Goal: Communication & Community: Answer question/provide support

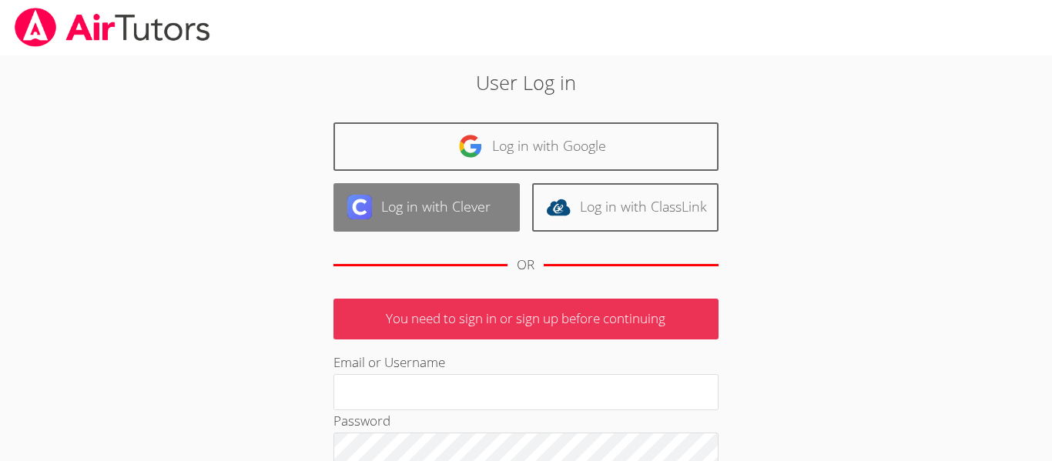
click at [393, 206] on link "Log in with Clever" at bounding box center [426, 207] width 186 height 49
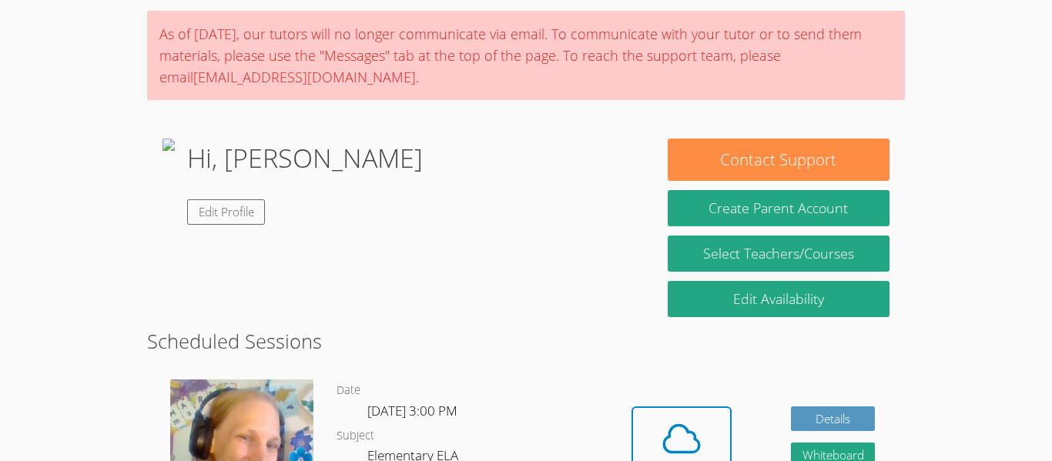
scroll to position [113, 0]
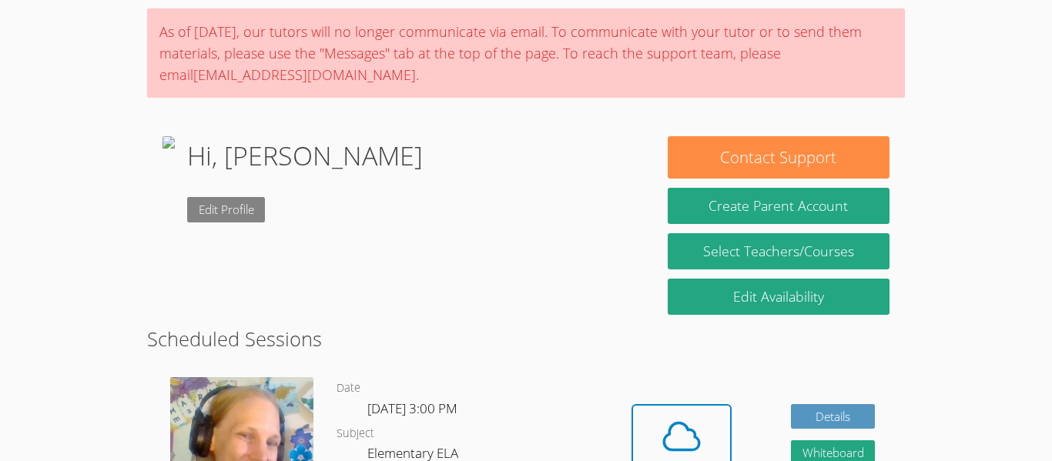
click at [266, 203] on link "Edit Profile" at bounding box center [226, 209] width 79 height 25
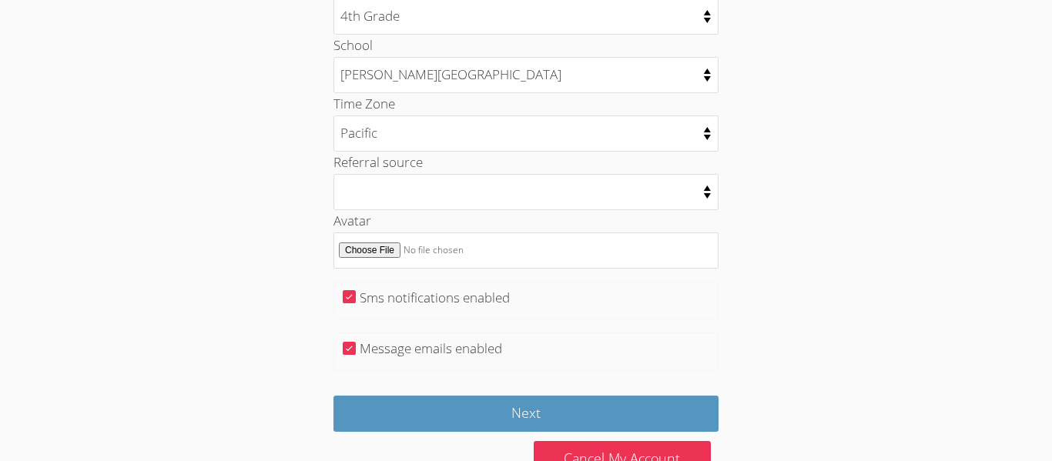
scroll to position [791, 0]
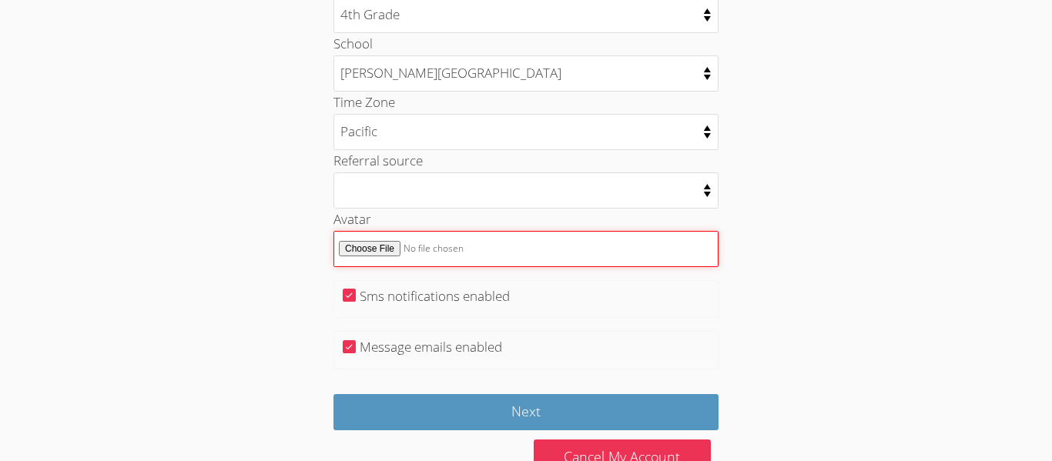
click at [384, 253] on input "Avatar" at bounding box center [525, 249] width 385 height 36
type input "C:\fakepath\fight-me-all-hail-da-king.gif"
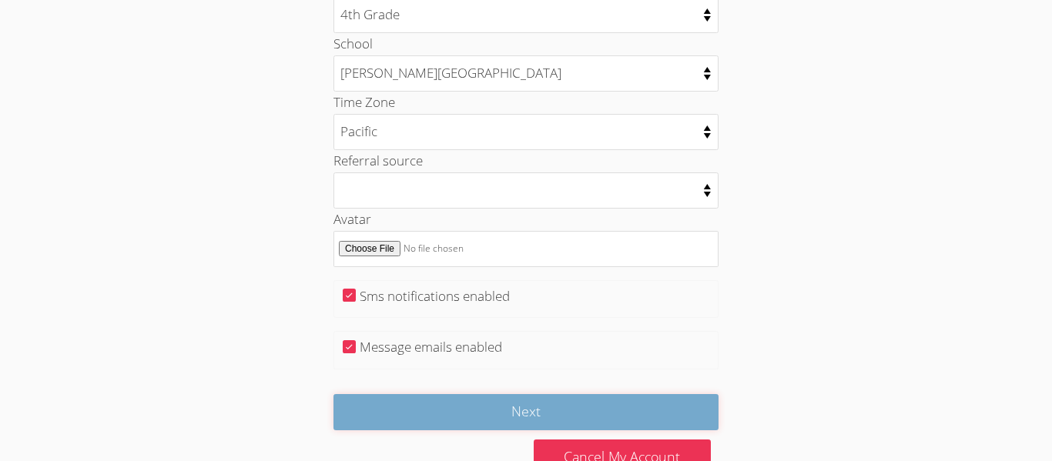
click at [400, 403] on input "Next" at bounding box center [525, 412] width 385 height 36
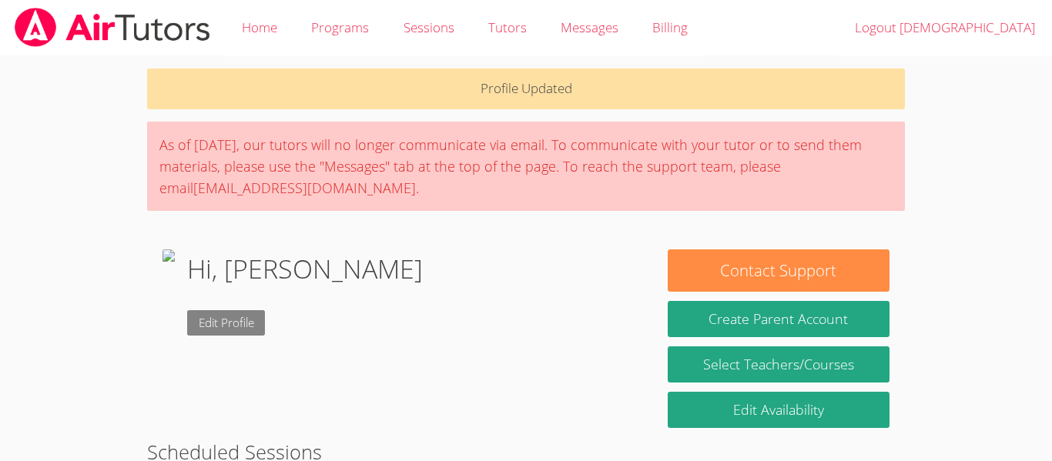
click at [266, 320] on link "Edit Profile" at bounding box center [226, 322] width 79 height 25
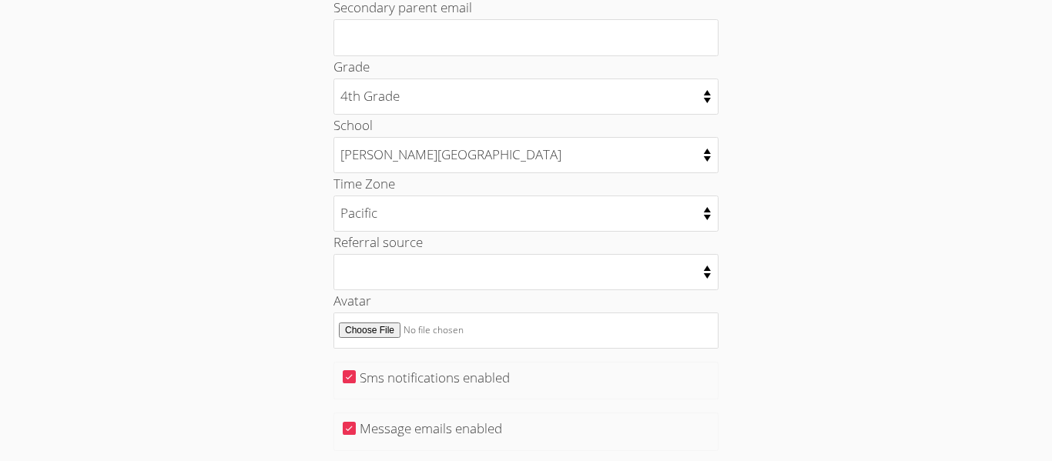
scroll to position [704, 0]
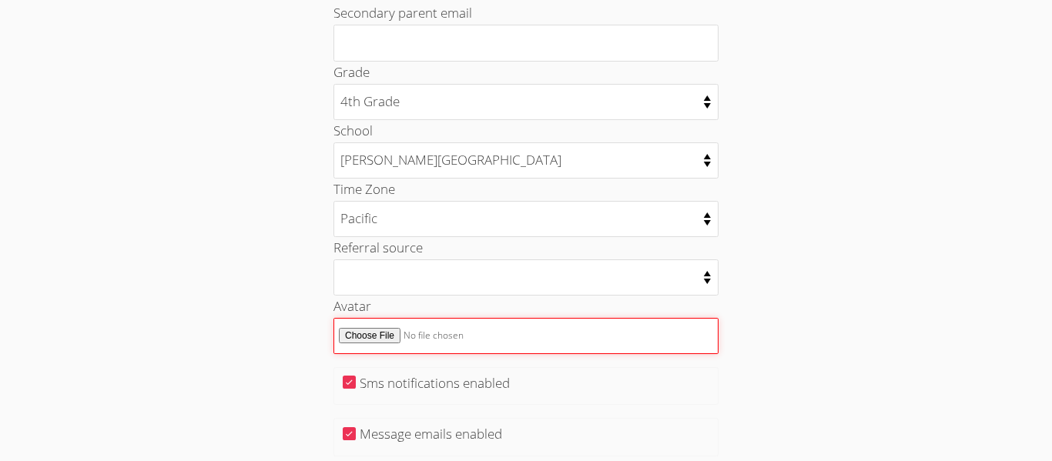
click at [374, 339] on input "Avatar" at bounding box center [525, 336] width 385 height 36
type input "C:\fakepath\b3ac92750dab2145af20a9bdf5136e87.gif"
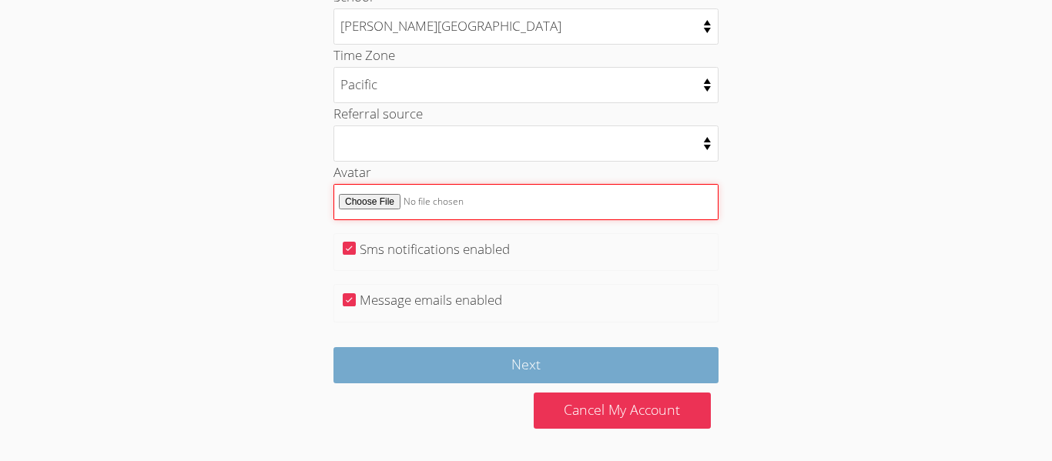
scroll to position [835, 0]
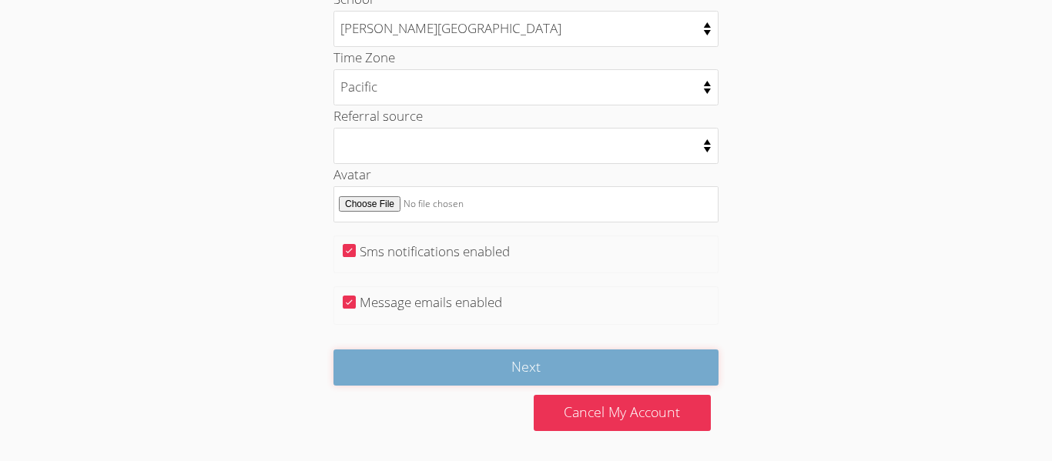
click at [496, 358] on input "Next" at bounding box center [525, 368] width 385 height 36
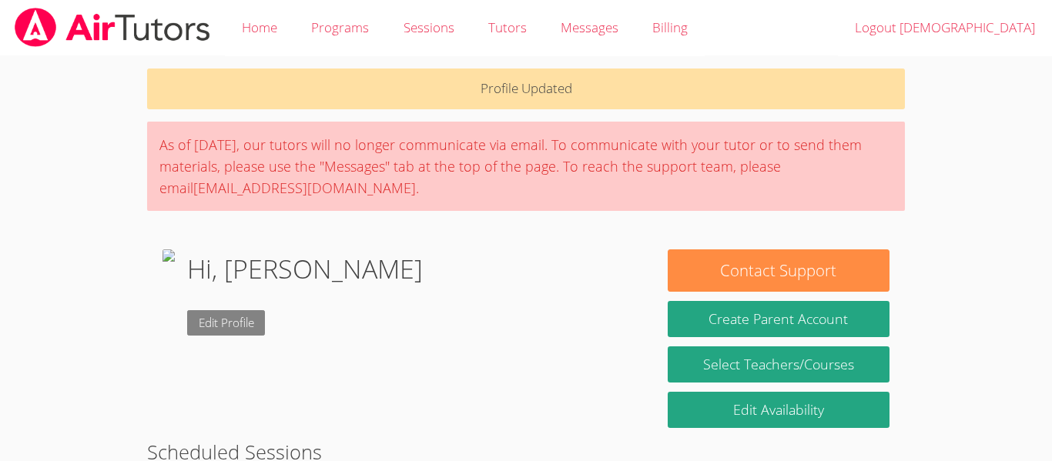
click at [266, 329] on link "Edit Profile" at bounding box center [226, 322] width 79 height 25
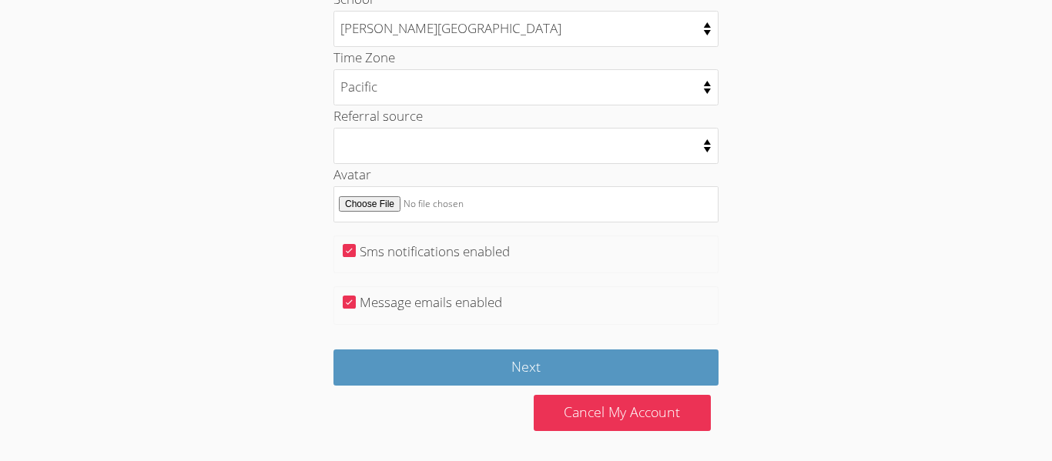
scroll to position [833, 0]
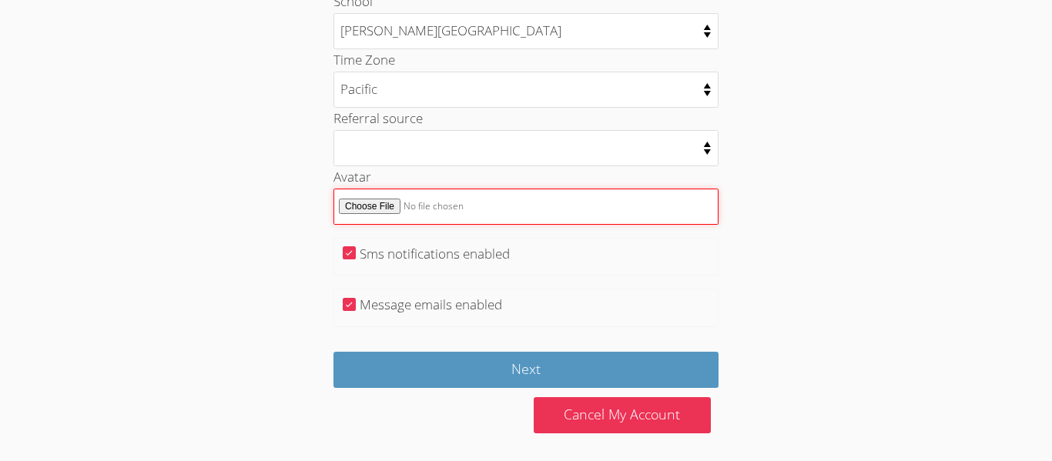
click at [426, 205] on input "Avatar" at bounding box center [525, 207] width 385 height 36
type input "C:\fakepath\Screenshot [DATE] 9.35.14 AM.png"
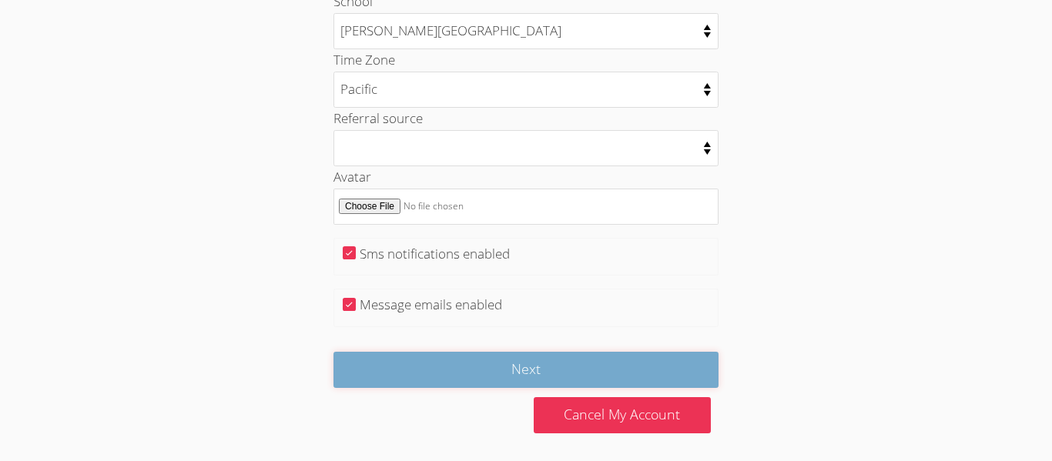
click at [444, 385] on input "Next" at bounding box center [525, 370] width 385 height 36
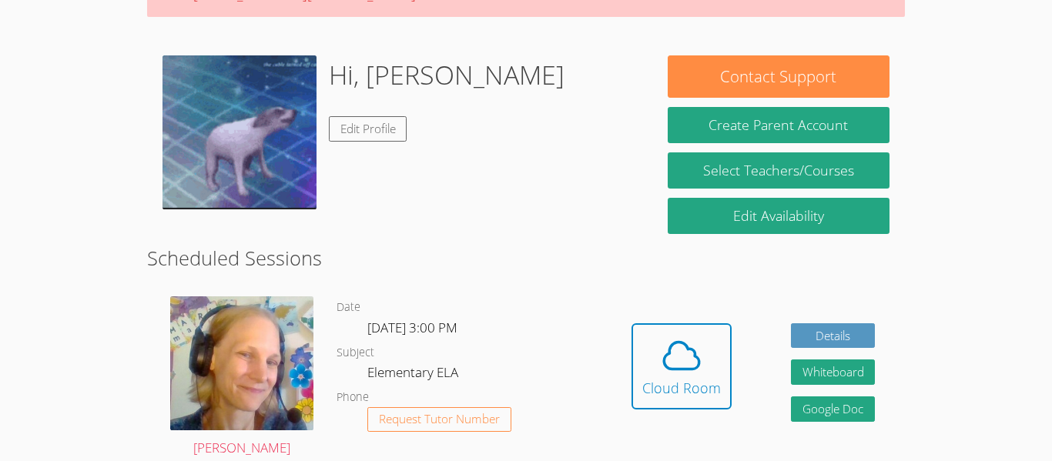
scroll to position [193, 0]
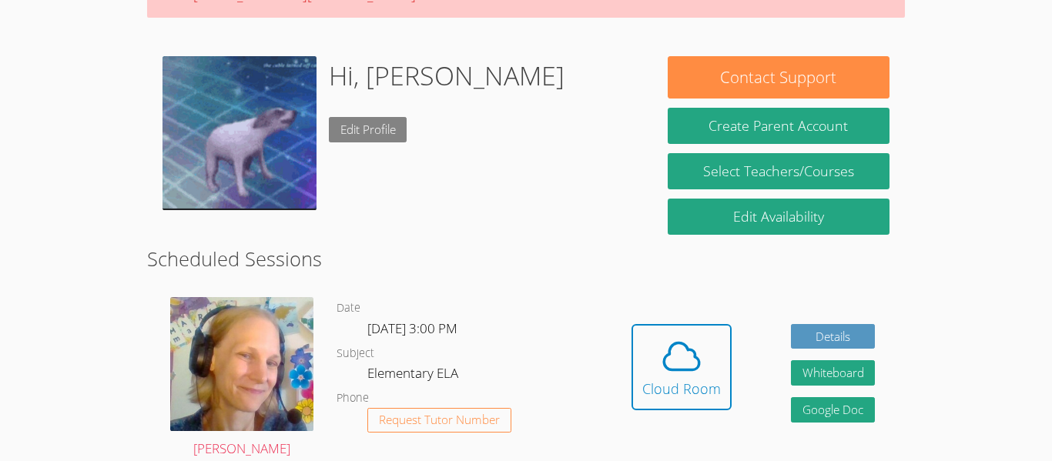
click at [363, 122] on link "Edit Profile" at bounding box center [368, 129] width 79 height 25
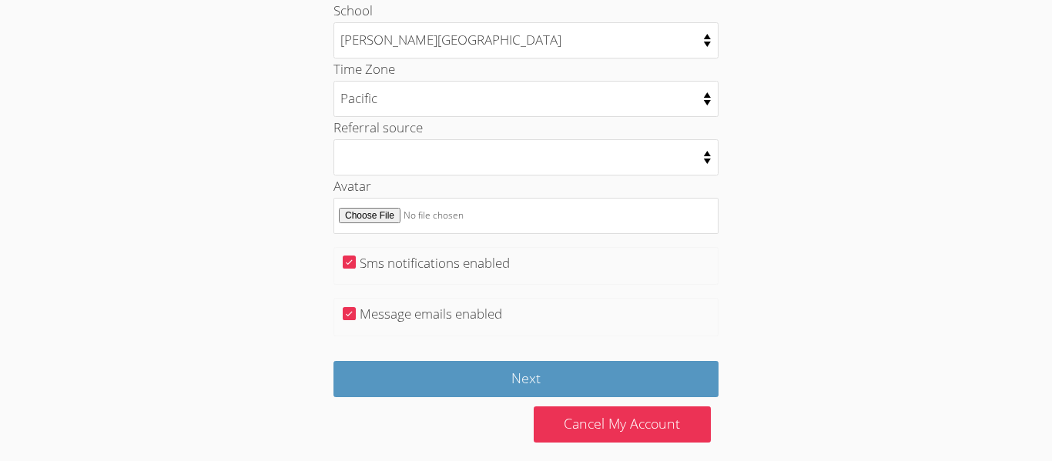
scroll to position [819, 0]
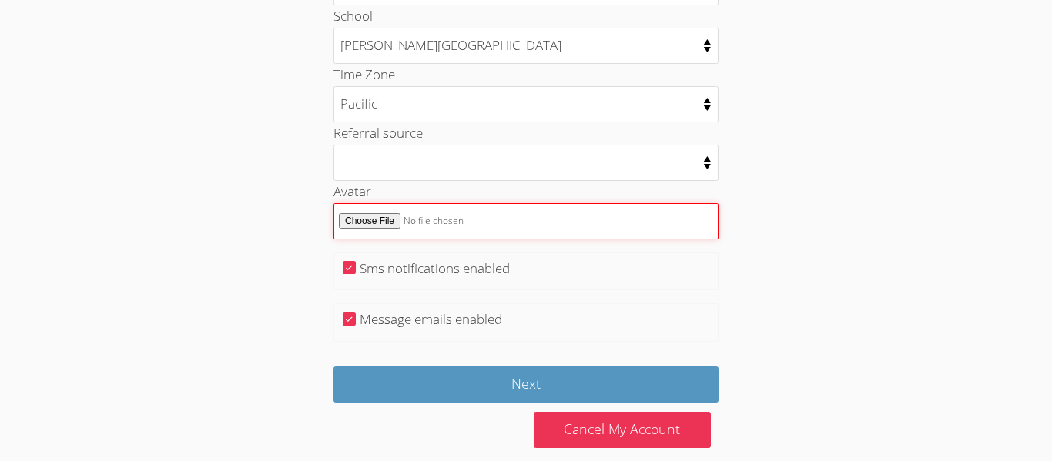
click at [470, 223] on input "Avatar" at bounding box center [525, 221] width 385 height 36
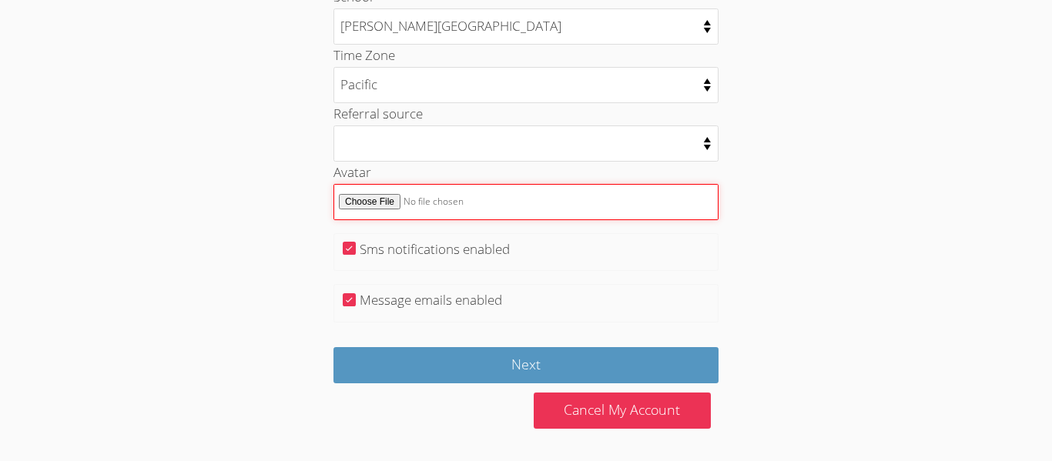
scroll to position [837, 0]
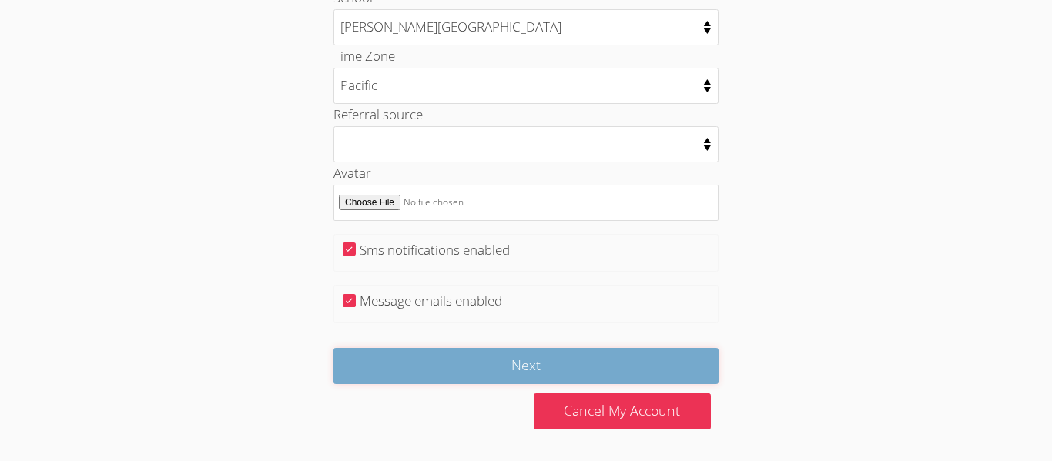
click at [627, 358] on input "Next" at bounding box center [525, 366] width 385 height 36
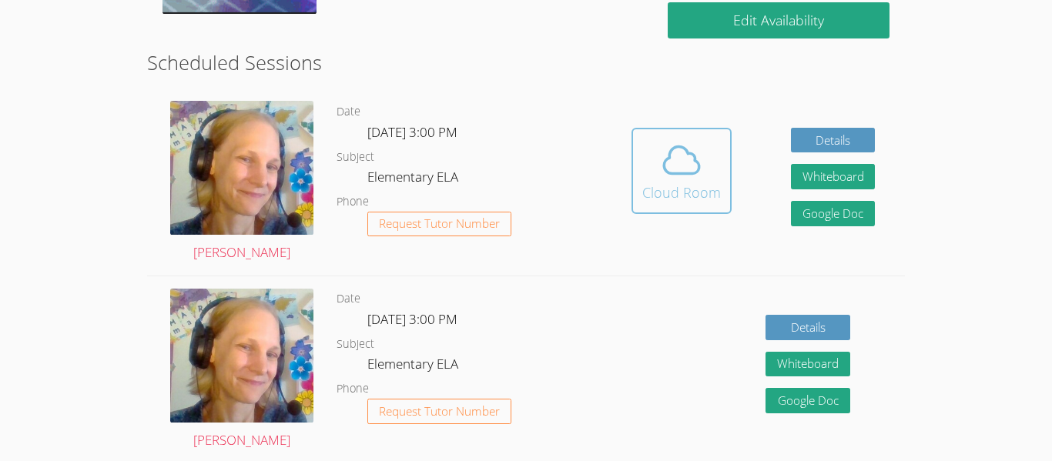
scroll to position [383, 0]
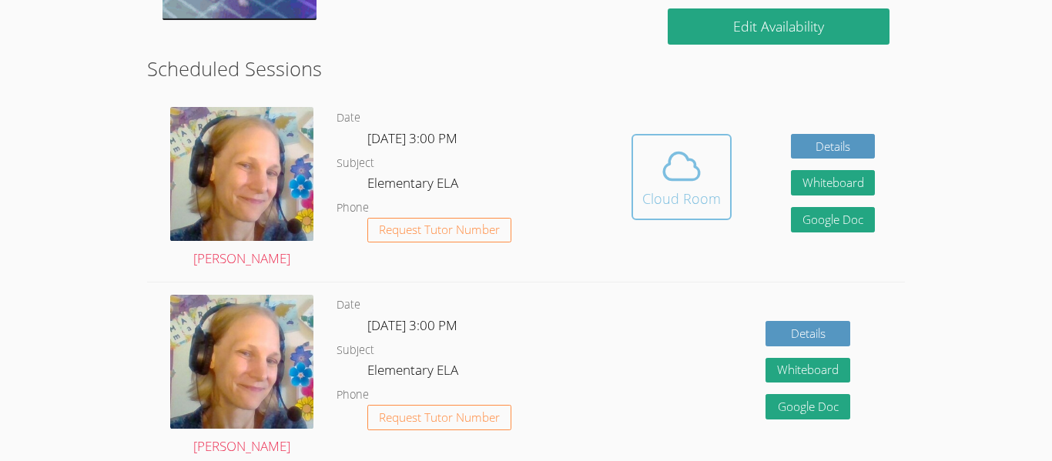
click at [690, 189] on div "Cloud Room" at bounding box center [681, 199] width 79 height 22
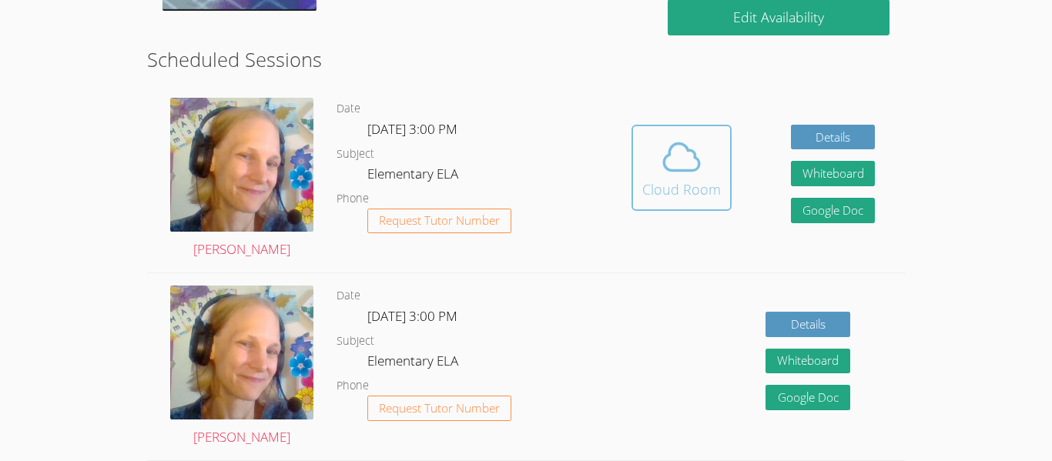
scroll to position [394, 0]
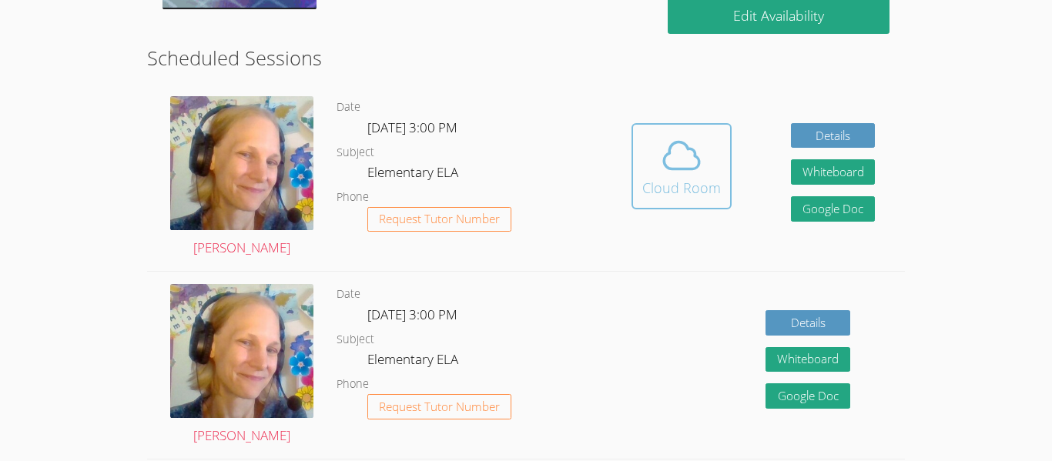
click at [703, 167] on span at bounding box center [681, 155] width 79 height 43
click at [647, 167] on span at bounding box center [681, 155] width 79 height 43
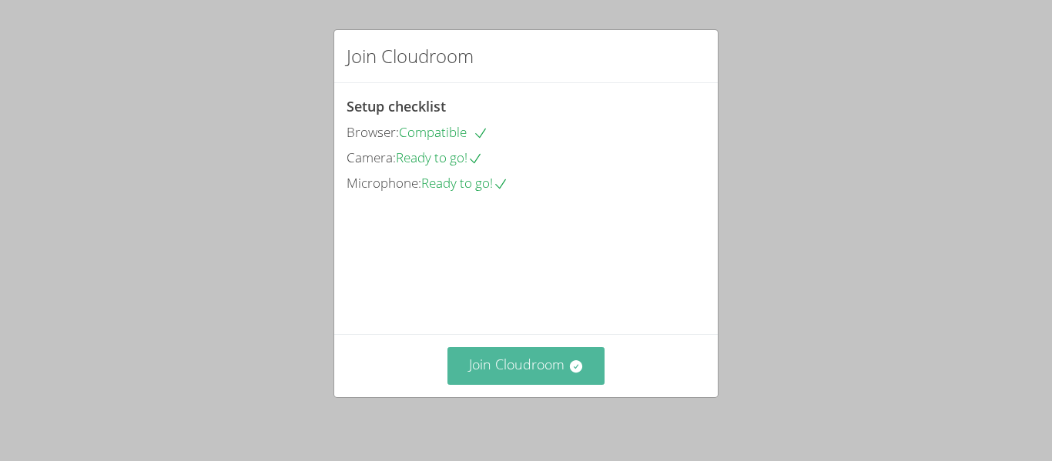
click at [494, 363] on button "Join Cloudroom" at bounding box center [526, 366] width 158 height 38
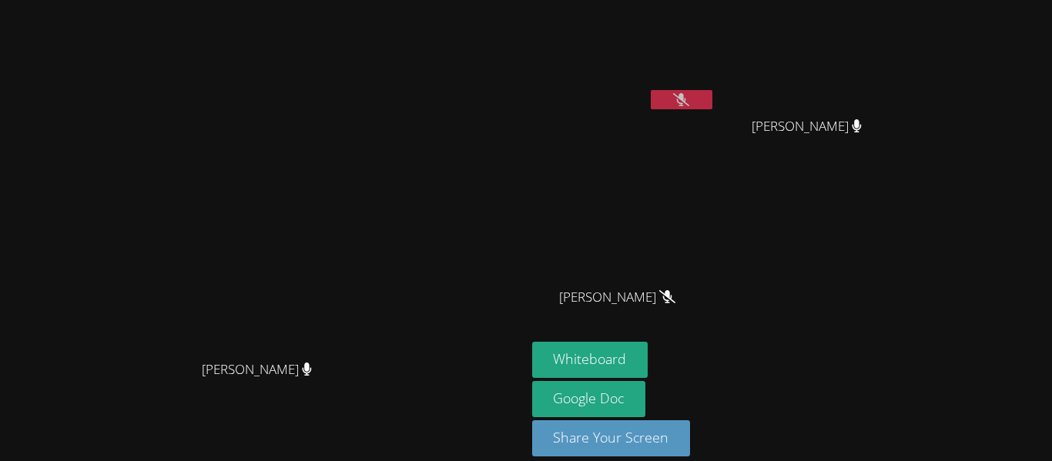
click at [712, 98] on button at bounding box center [682, 99] width 62 height 19
click at [712, 95] on button at bounding box center [682, 99] width 62 height 19
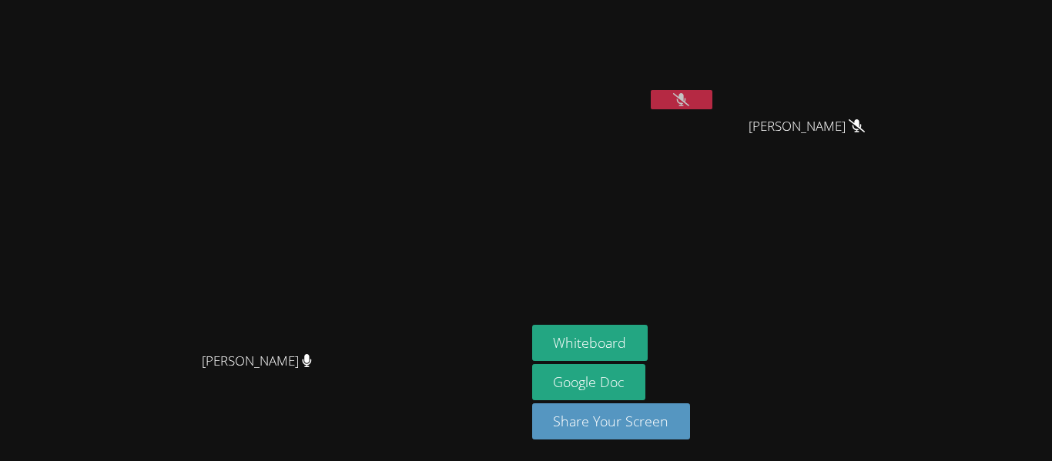
click at [689, 98] on icon at bounding box center [681, 99] width 16 height 13
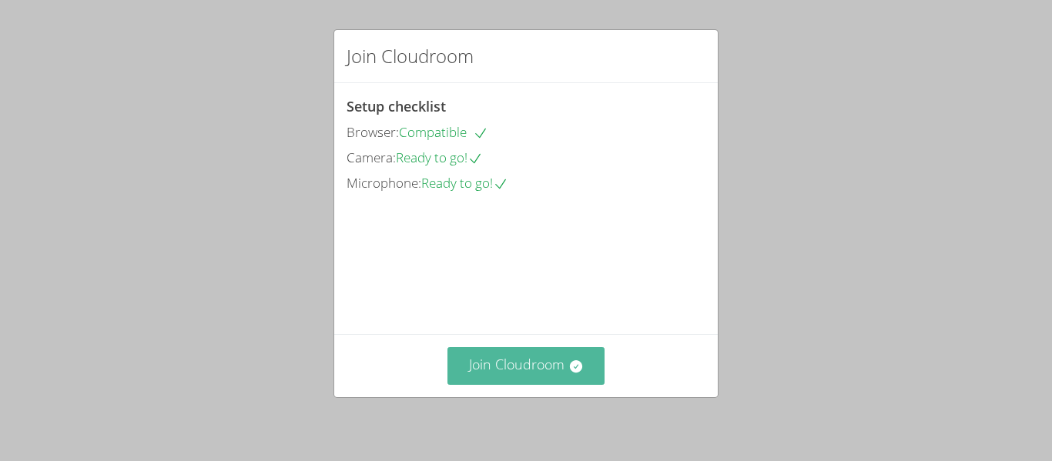
click at [575, 367] on icon at bounding box center [575, 366] width 15 height 15
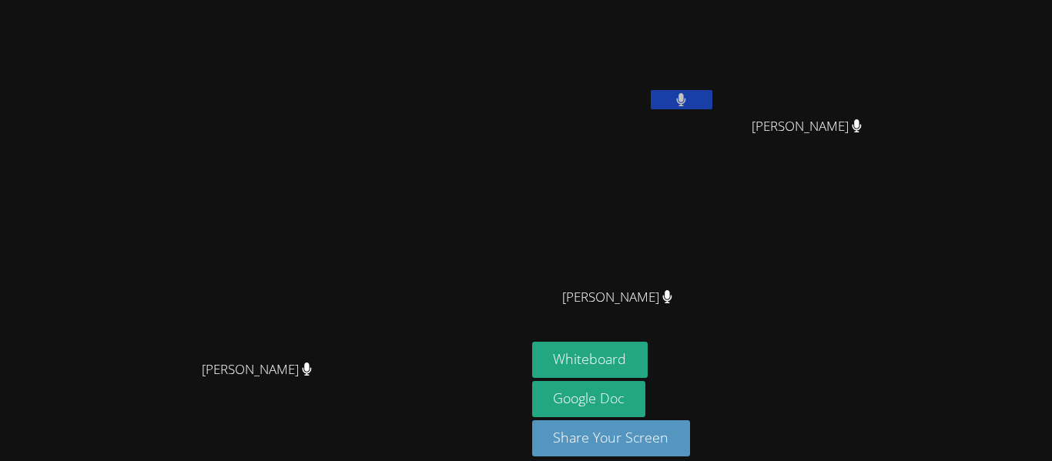
click at [312, 376] on icon at bounding box center [307, 369] width 10 height 13
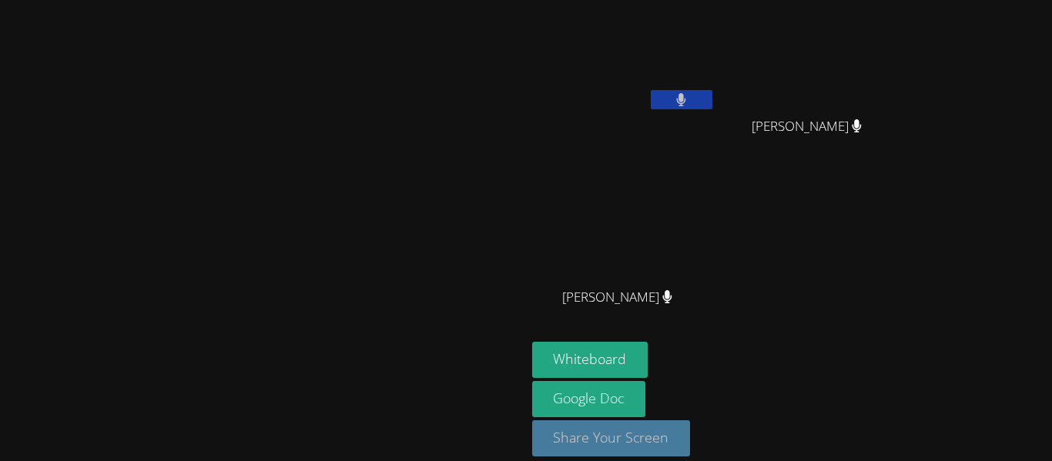
click at [691, 441] on button "Share Your Screen" at bounding box center [611, 438] width 159 height 36
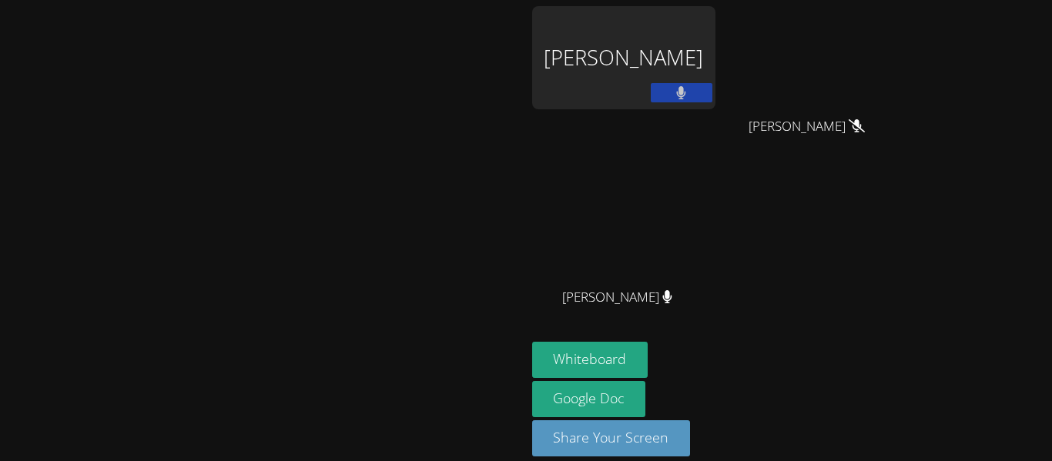
click at [715, 41] on div "[PERSON_NAME]" at bounding box center [623, 57] width 183 height 103
click at [712, 91] on button at bounding box center [682, 92] width 62 height 19
click at [712, 95] on button at bounding box center [682, 92] width 62 height 19
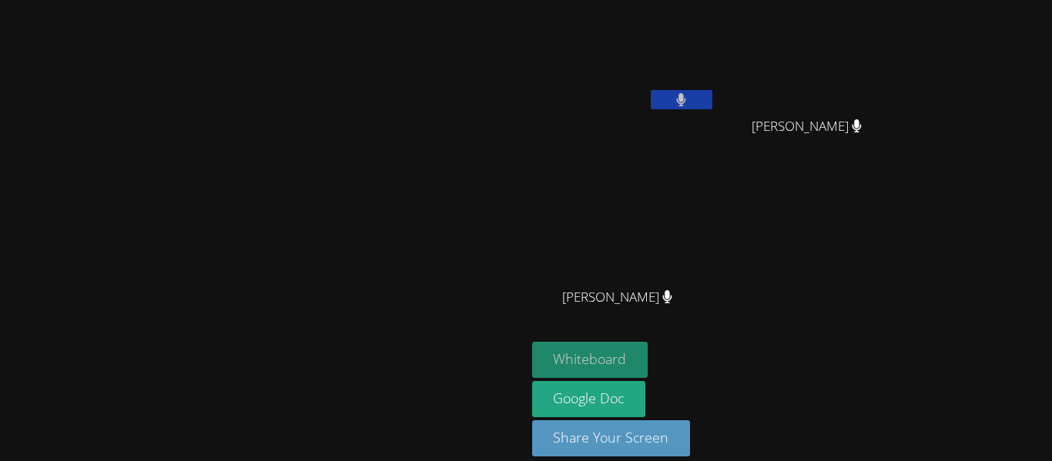
click at [648, 359] on button "Whiteboard" at bounding box center [590, 360] width 116 height 36
click at [648, 355] on button "Whiteboard" at bounding box center [590, 360] width 116 height 36
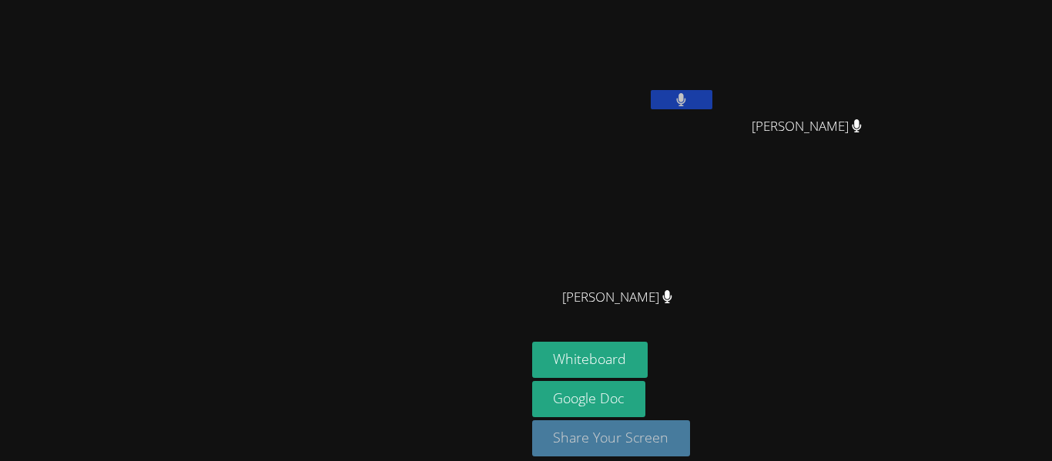
click at [691, 434] on button "Share Your Screen" at bounding box center [611, 438] width 159 height 36
click at [712, 99] on button at bounding box center [682, 99] width 62 height 19
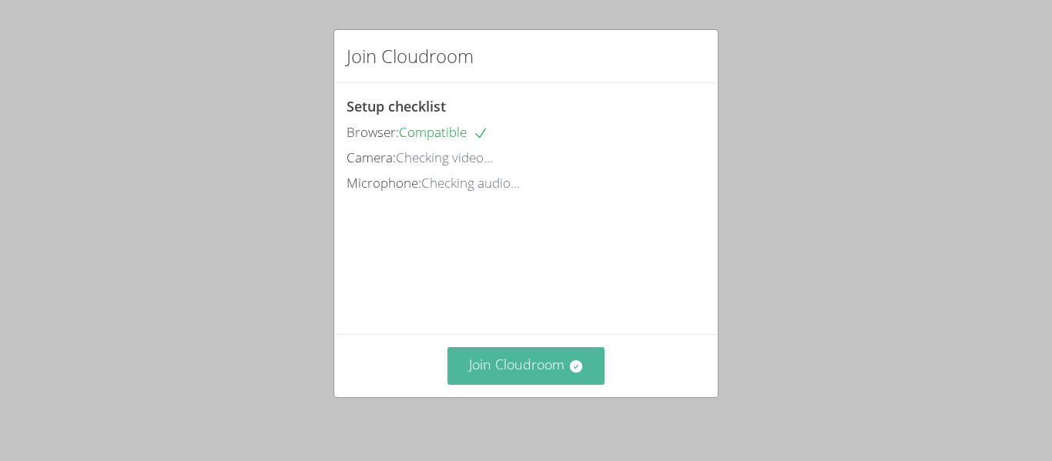
click at [560, 363] on button "Join Cloudroom" at bounding box center [526, 366] width 158 height 38
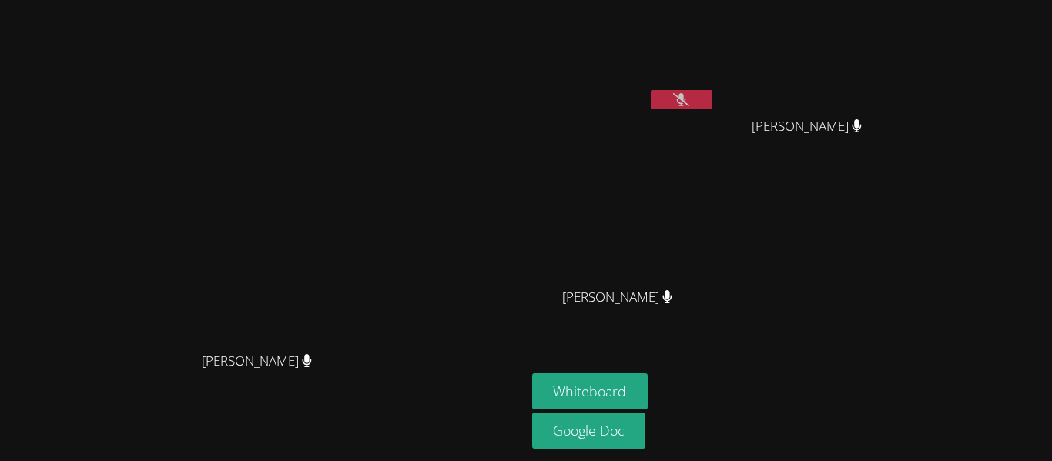
click at [712, 96] on button at bounding box center [682, 99] width 62 height 19
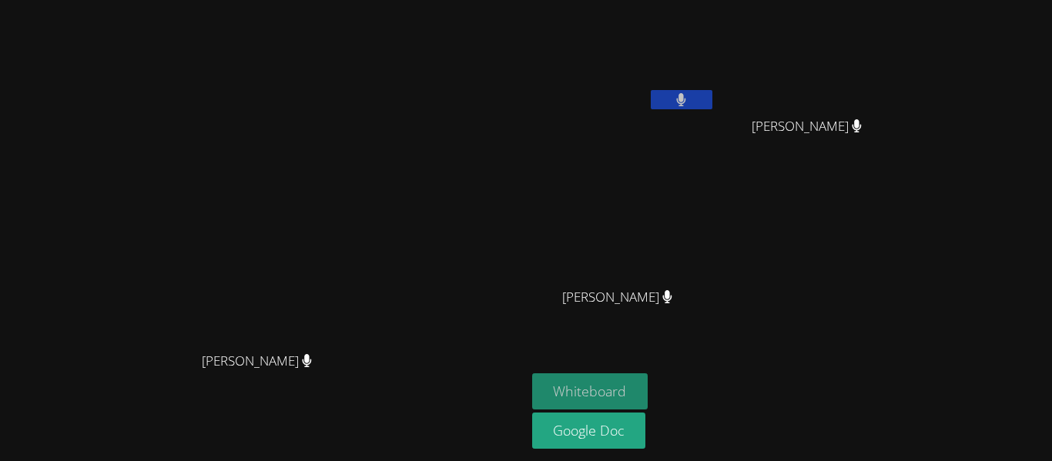
click at [648, 385] on button "Whiteboard" at bounding box center [590, 391] width 116 height 36
